Goal: Task Accomplishment & Management: Manage account settings

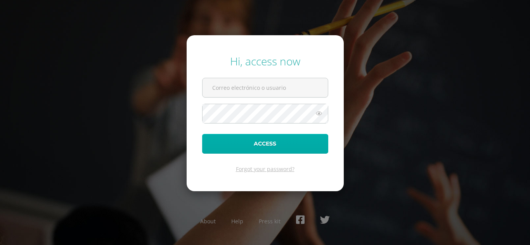
type input "[EMAIL_ADDRESS][DOMAIN_NAME]"
click at [251, 146] on button "Access" at bounding box center [265, 144] width 126 height 20
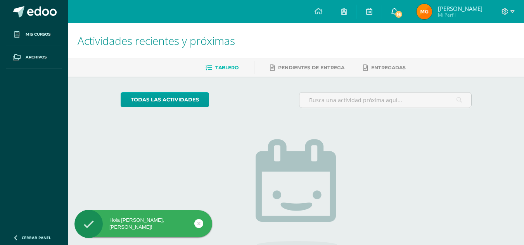
click at [403, 15] on span "16" at bounding box center [398, 14] width 9 height 9
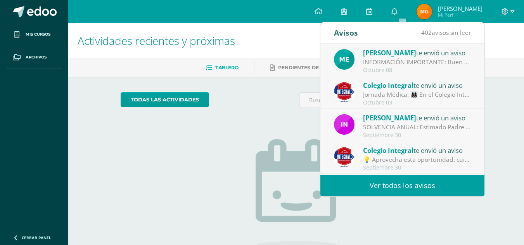
click at [422, 70] on div "Octubre 08" at bounding box center [417, 70] width 108 height 7
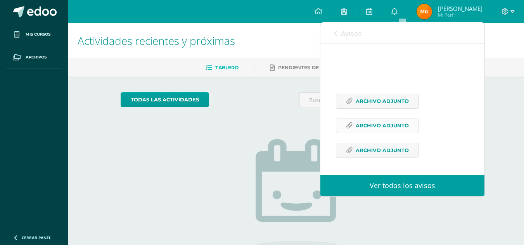
scroll to position [155, 0]
click at [379, 109] on span "Archivo Adjunto" at bounding box center [382, 101] width 53 height 14
click at [371, 133] on span "Archivo Adjunto" at bounding box center [382, 126] width 53 height 14
click at [382, 158] on span "Archivo Adjunto" at bounding box center [382, 150] width 53 height 14
